Goal: Information Seeking & Learning: Understand process/instructions

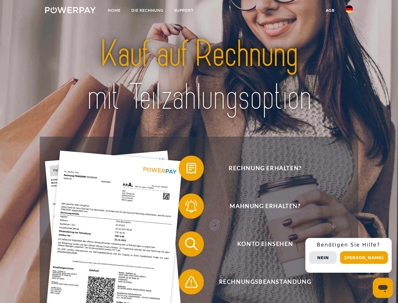
click at [70, 11] on img at bounding box center [70, 10] width 51 height 6
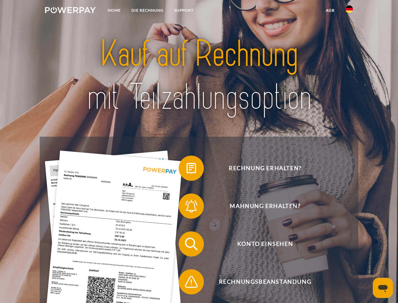
click at [349, 11] on img at bounding box center [349, 9] width 8 height 8
click at [330, 10] on link "agb" at bounding box center [330, 10] width 20 height 11
click at [187, 169] on span at bounding box center [182, 168] width 32 height 32
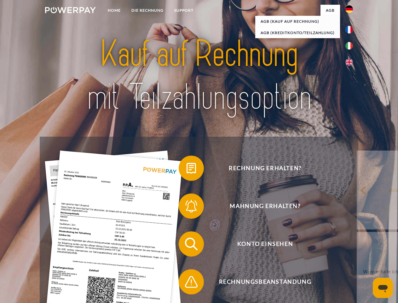
click at [187, 207] on span at bounding box center [182, 206] width 32 height 32
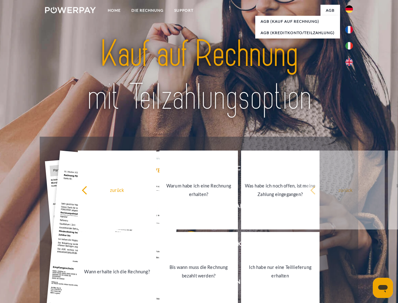
click at [187, 245] on link "Bis wann muss die Rechnung bezahlt werden?" at bounding box center [198, 271] width 78 height 79
click at [187, 283] on span at bounding box center [182, 282] width 32 height 32
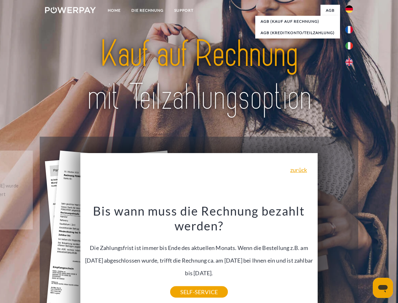
click at [351, 255] on div "Rechnung erhalten? Mahnung erhalten? Konto einsehen" at bounding box center [199, 262] width 318 height 252
click at [335, 256] on span "Konto einsehen" at bounding box center [265, 243] width 154 height 25
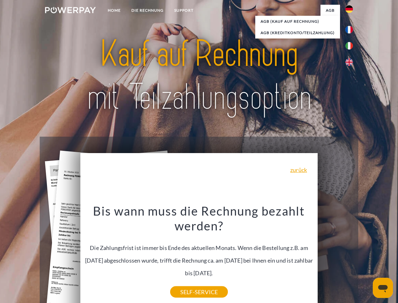
click at [366, 257] on header "Home DIE RECHNUNG SUPPORT" at bounding box center [199, 217] width 398 height 435
